Goal: Task Accomplishment & Management: Complete application form

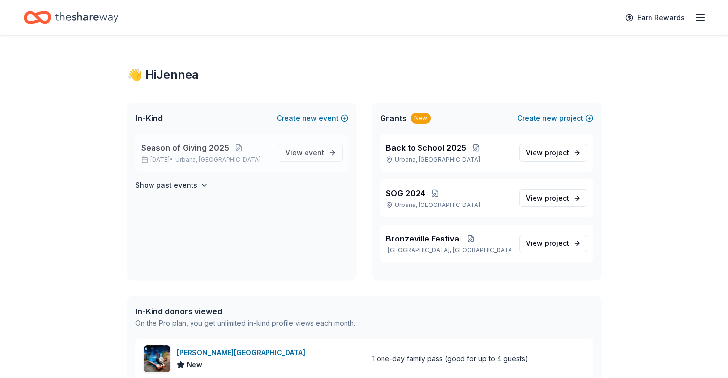
click at [200, 150] on span "Season of Giving 2025" at bounding box center [185, 148] width 88 height 12
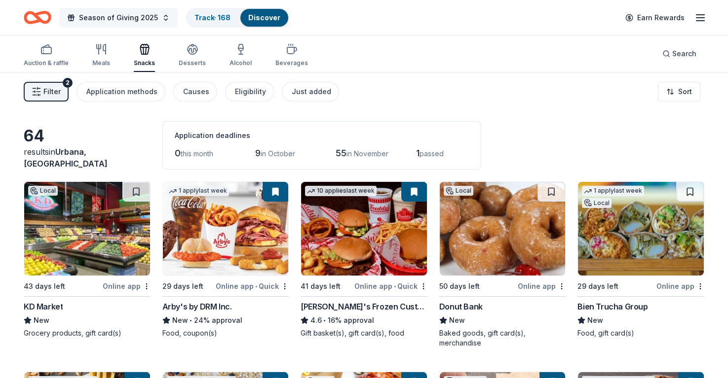
click at [123, 18] on span "Season of Giving 2025" at bounding box center [118, 18] width 79 height 12
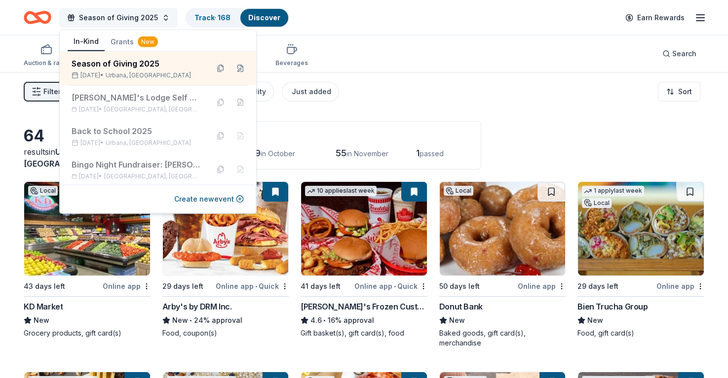
click at [123, 18] on span "Season of Giving 2025" at bounding box center [118, 18] width 79 height 12
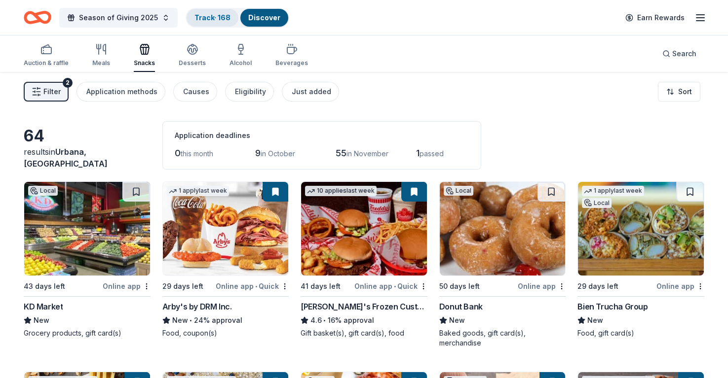
click at [204, 18] on link "Track · 168" at bounding box center [212, 17] width 36 height 8
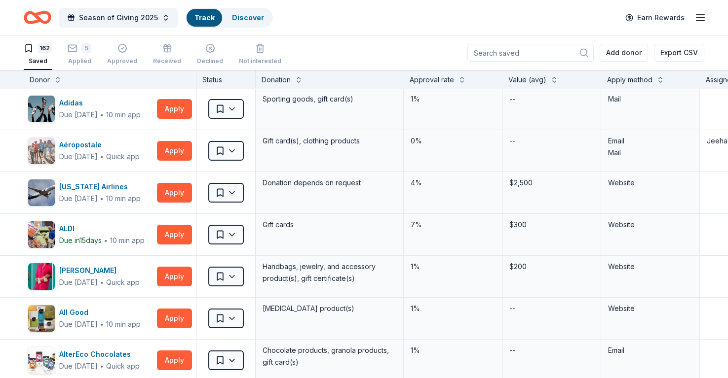
click at [212, 15] on div "Track" at bounding box center [204, 18] width 36 height 18
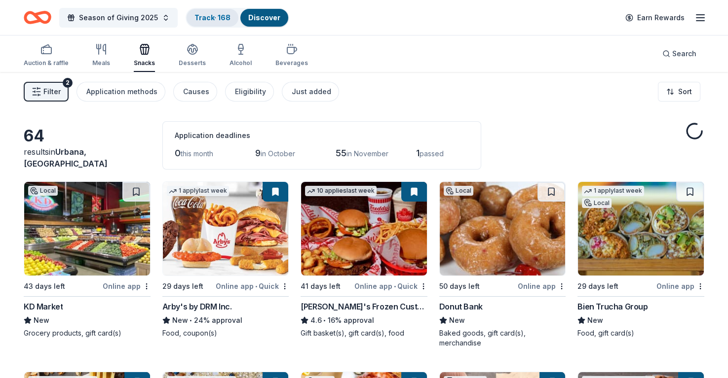
click at [202, 18] on link "Track · 168" at bounding box center [212, 17] width 36 height 8
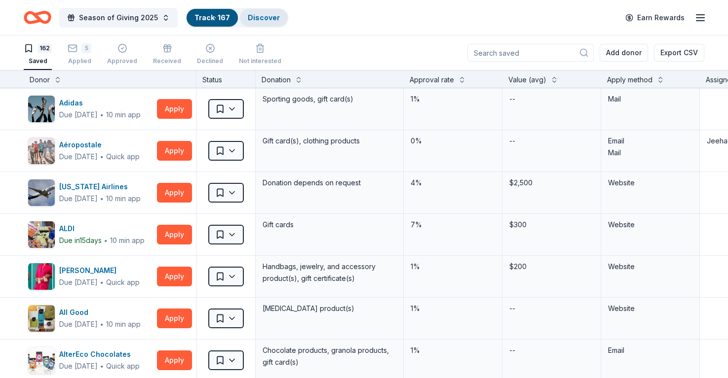
scroll to position [0, 0]
click at [81, 48] on div "5" at bounding box center [86, 48] width 10 height 10
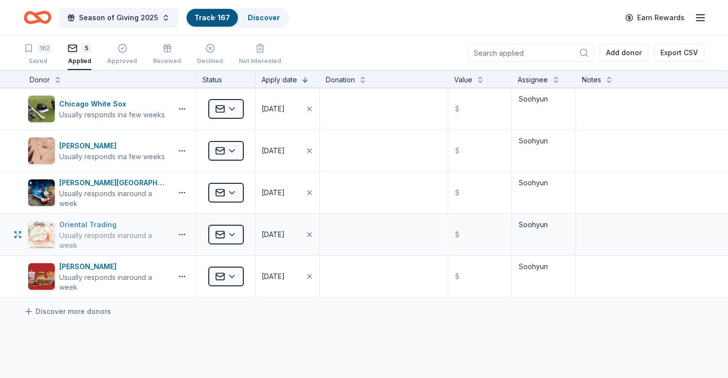
click at [99, 224] on div "Oriental Trading" at bounding box center [113, 225] width 109 height 12
click at [43, 53] on div "162" at bounding box center [44, 48] width 14 height 10
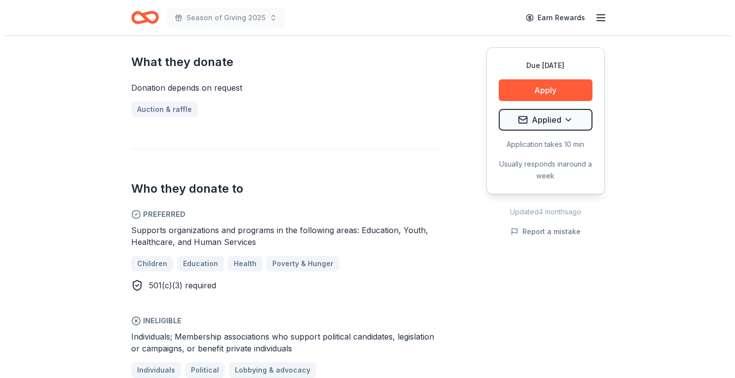
scroll to position [493, 0]
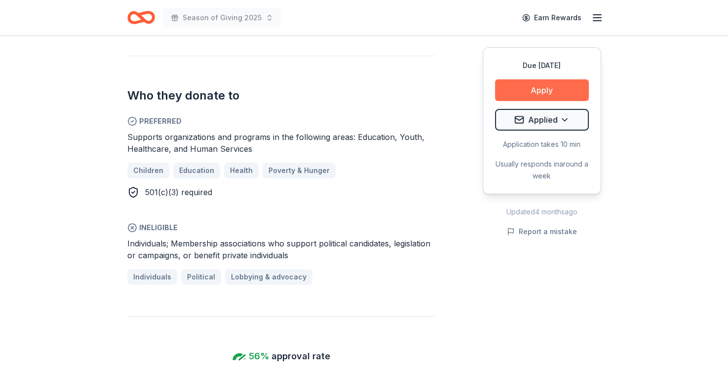
click at [526, 94] on button "Apply" at bounding box center [542, 90] width 94 height 22
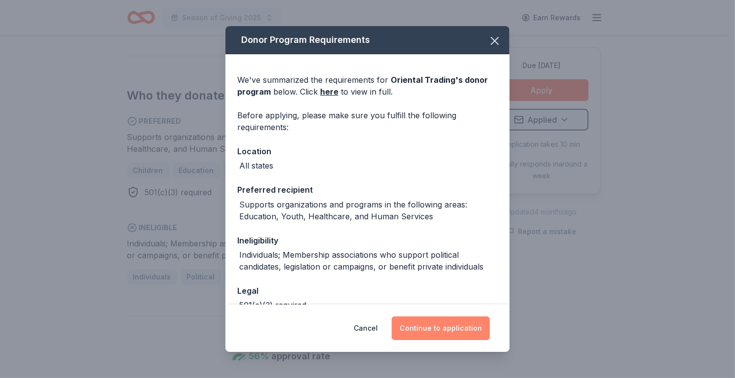
click at [452, 324] on button "Continue to application" at bounding box center [441, 329] width 98 height 24
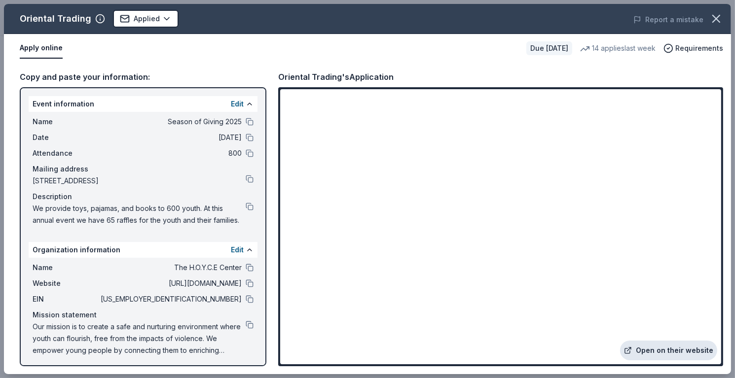
click at [671, 347] on link "Open on their website" at bounding box center [668, 351] width 97 height 20
